Goal: Navigation & Orientation: Find specific page/section

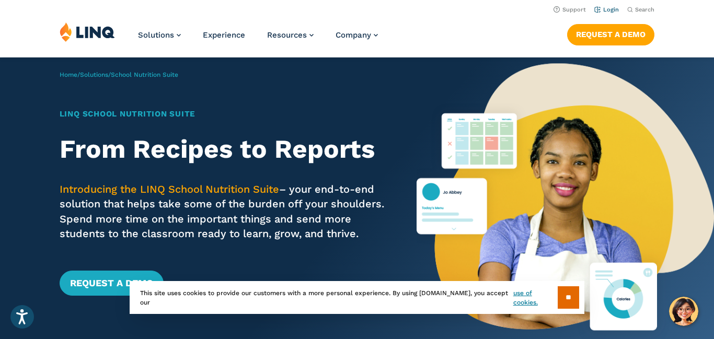
click at [607, 8] on link "Login" at bounding box center [606, 9] width 25 height 7
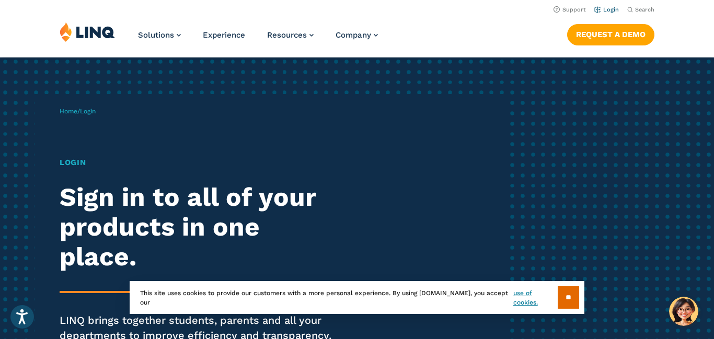
click at [608, 12] on link "Login" at bounding box center [606, 9] width 25 height 7
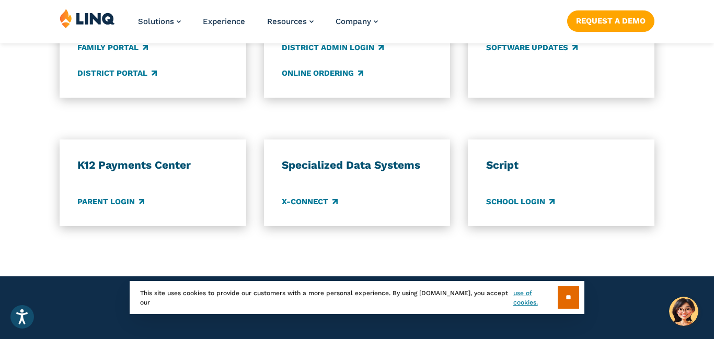
scroll to position [903, 0]
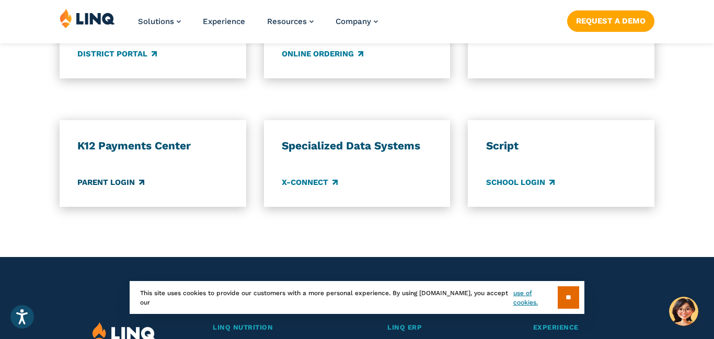
click at [132, 177] on link "Parent Login" at bounding box center [110, 182] width 67 height 11
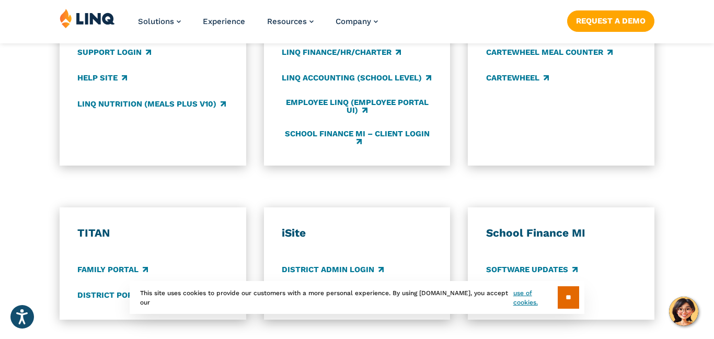
scroll to position [662, 0]
click at [332, 134] on link "School Finance MI – Client Login" at bounding box center [357, 137] width 150 height 17
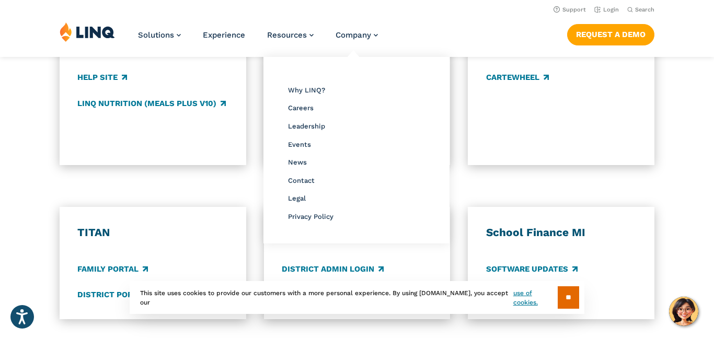
scroll to position [430, 0]
